Goal: Information Seeking & Learning: Check status

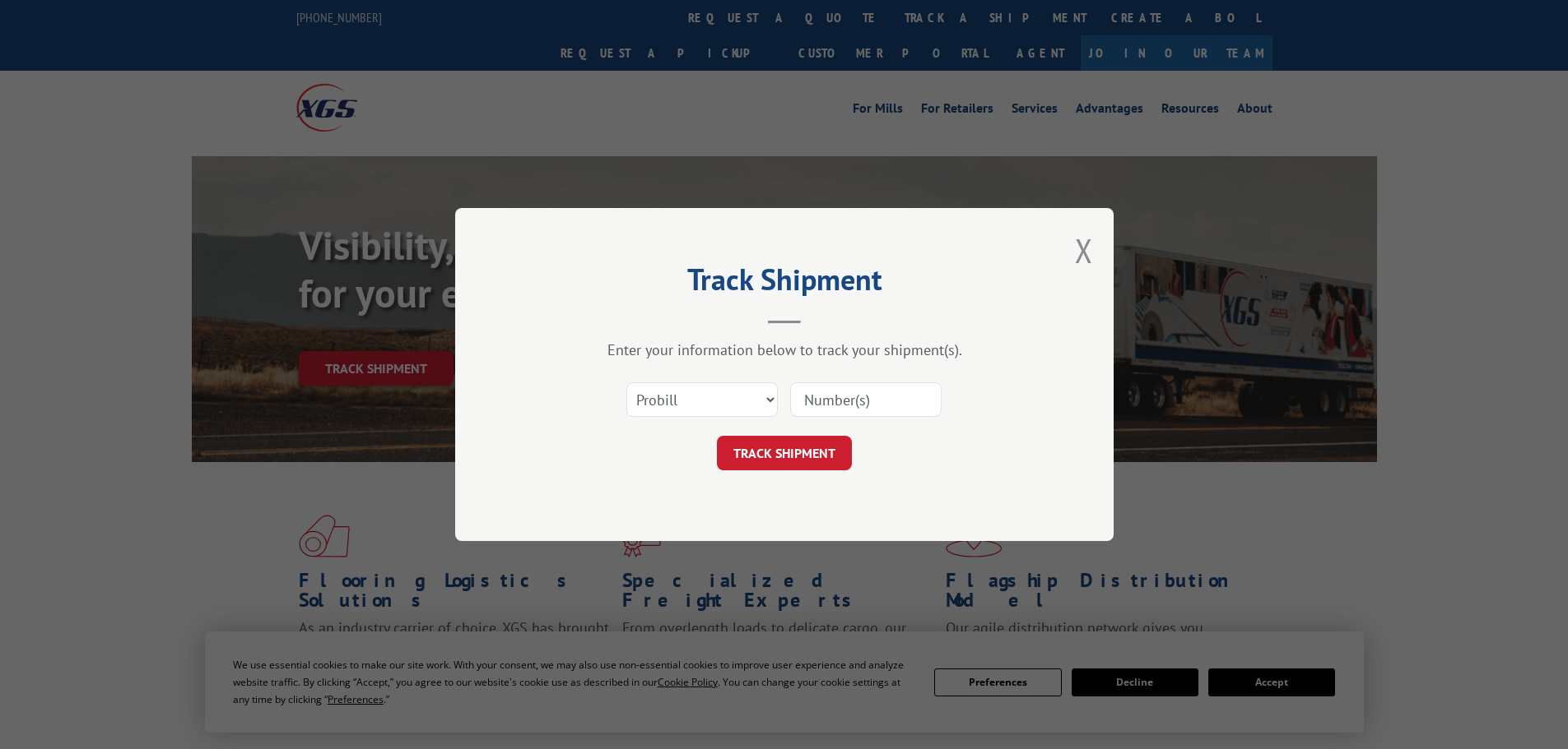
click at [833, 408] on input at bounding box center [865, 399] width 152 height 34
type input "17587212"
click at [801, 442] on button "TRACK SHIPMENT" at bounding box center [784, 453] width 135 height 34
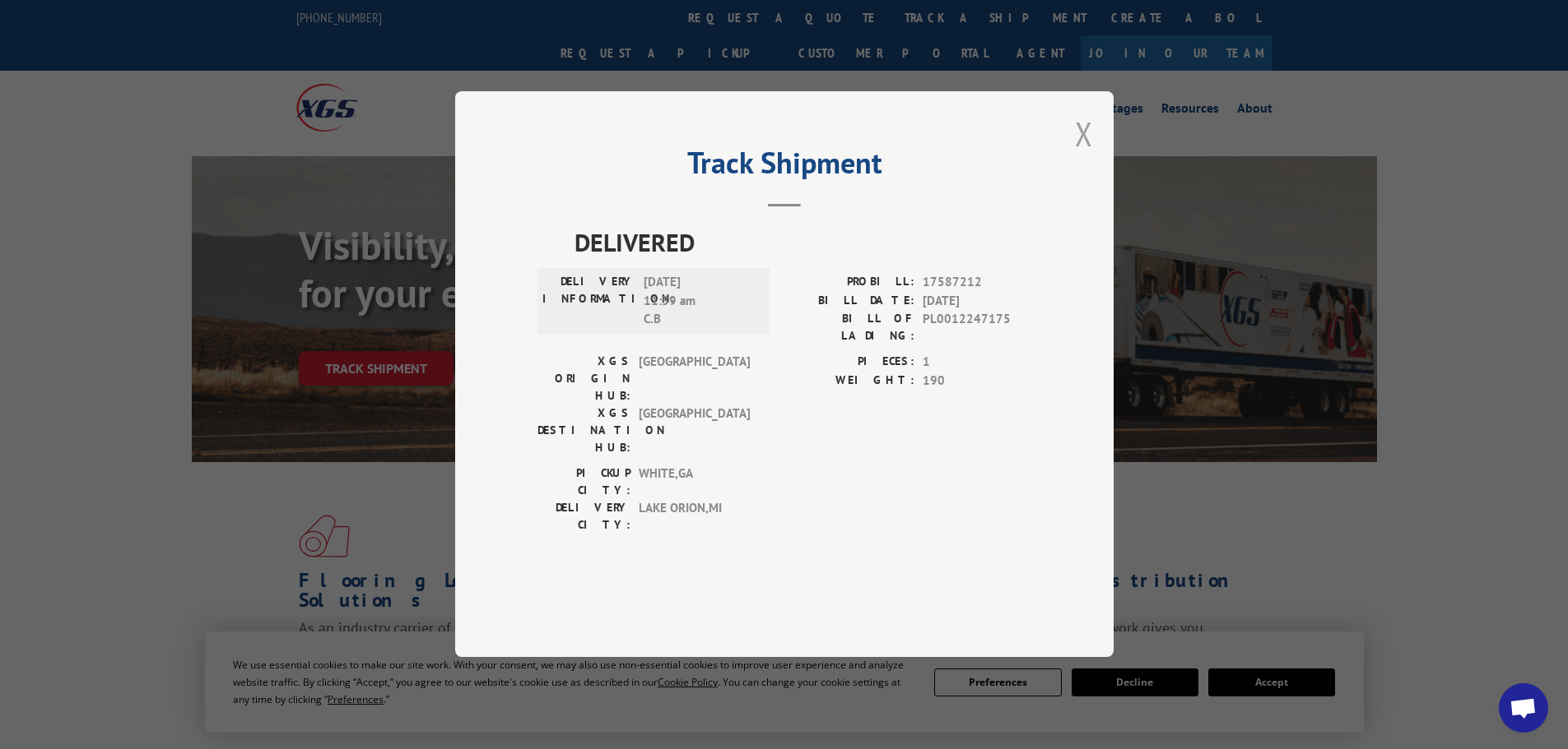
click at [1081, 155] on button "Close modal" at bounding box center [1083, 134] width 18 height 44
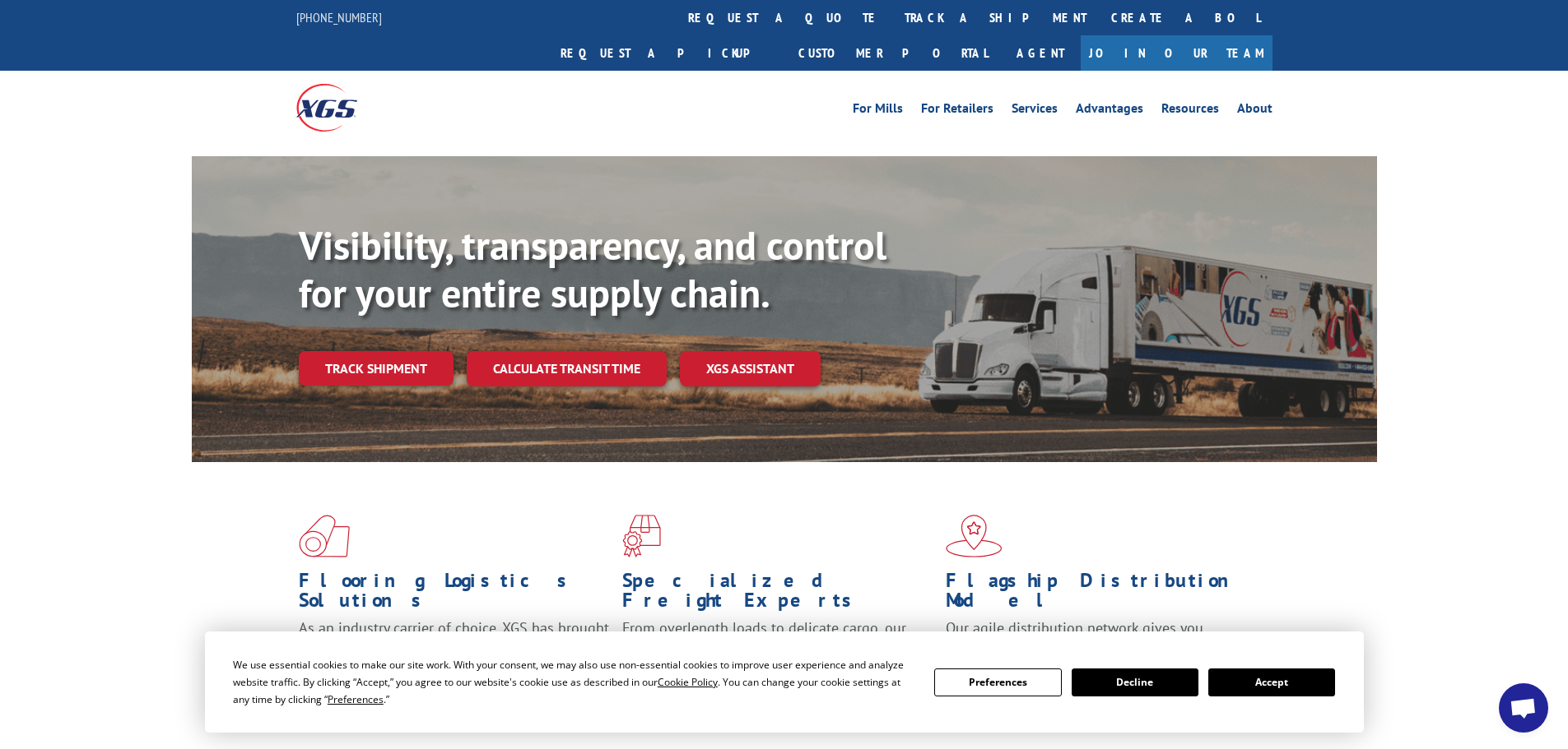
click at [1299, 678] on button "Accept" at bounding box center [1271, 682] width 127 height 28
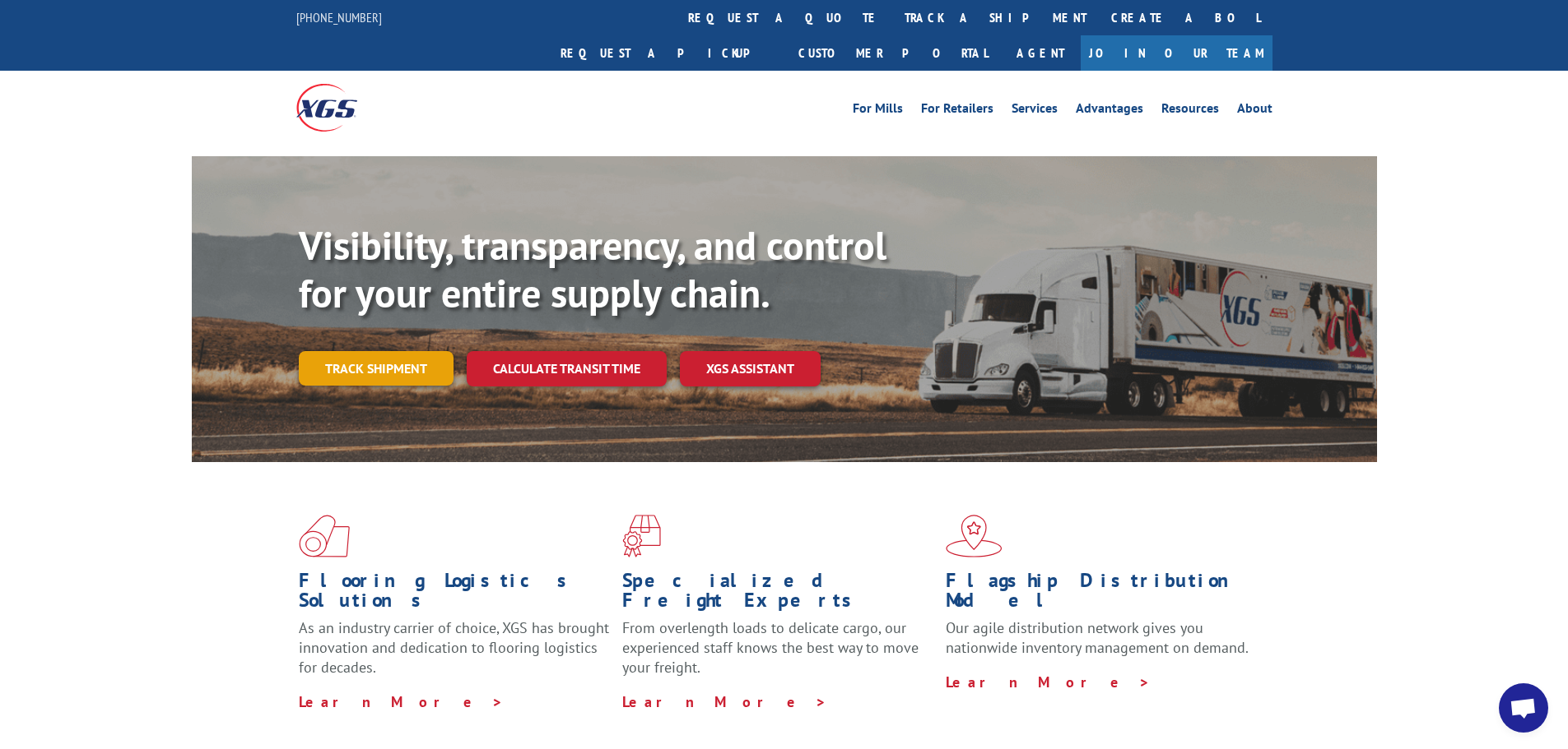
click at [372, 351] on link "Track shipment" at bounding box center [376, 368] width 155 height 34
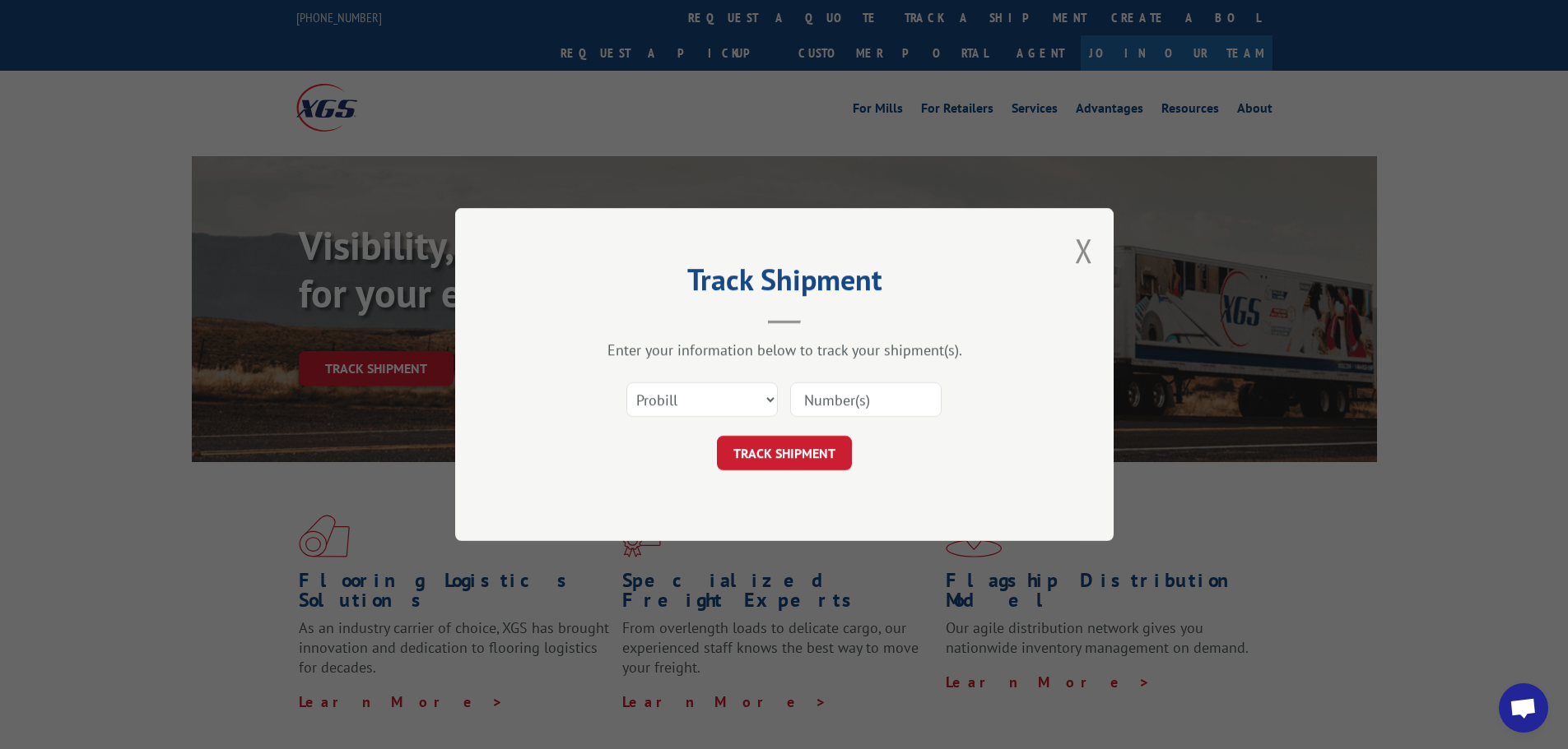
click at [824, 401] on input at bounding box center [865, 399] width 152 height 34
type input "17687212"
click at [764, 461] on button "TRACK SHIPMENT" at bounding box center [784, 453] width 135 height 34
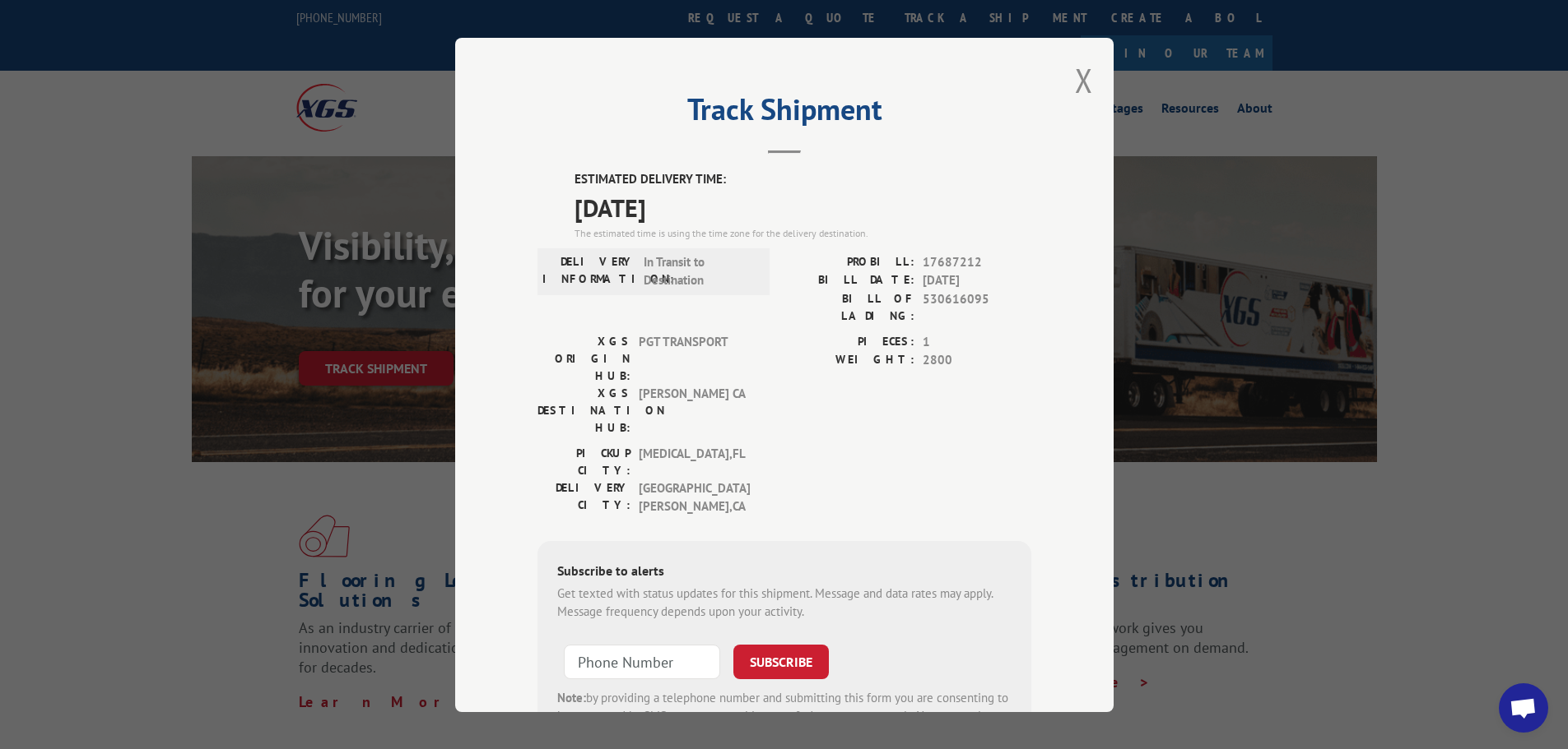
click at [1076, 86] on button "Close modal" at bounding box center [1083, 81] width 18 height 44
